Goal: Task Accomplishment & Management: Use online tool/utility

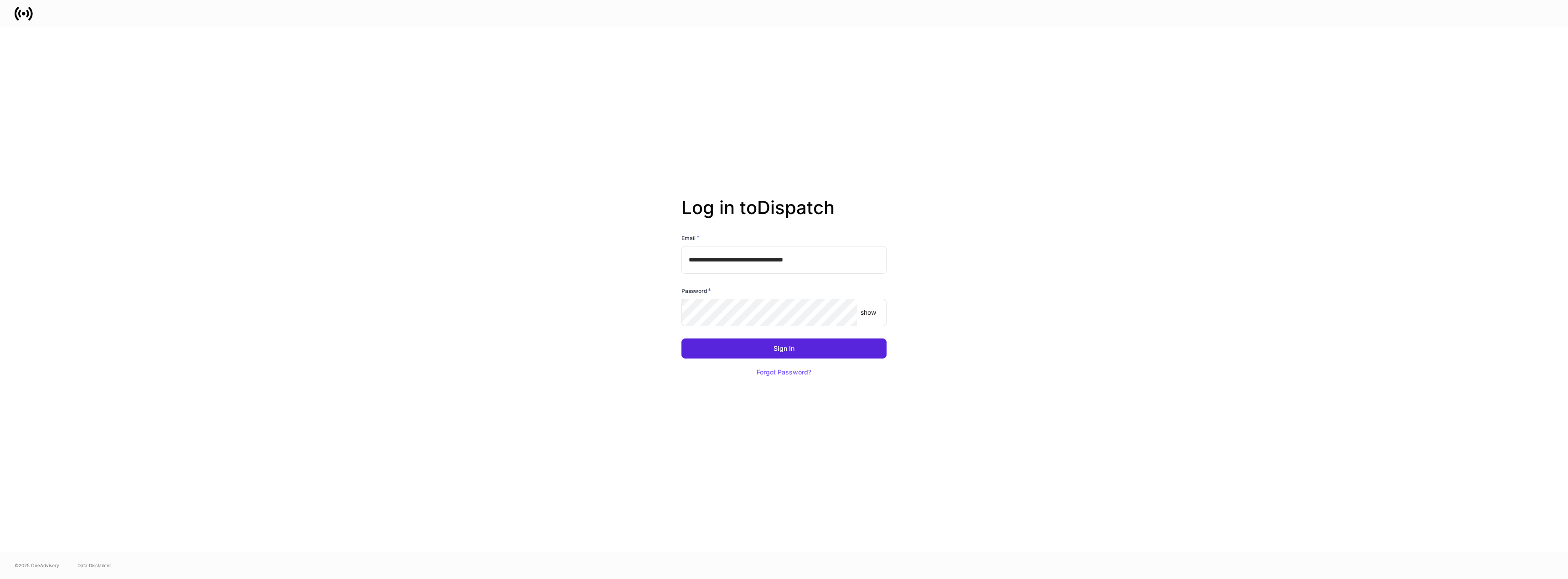
click at [840, 258] on input "**********" at bounding box center [784, 260] width 205 height 27
type input "**********"
click at [775, 350] on div "Sign In" at bounding box center [784, 349] width 21 height 6
